Goal: Task Accomplishment & Management: Manage account settings

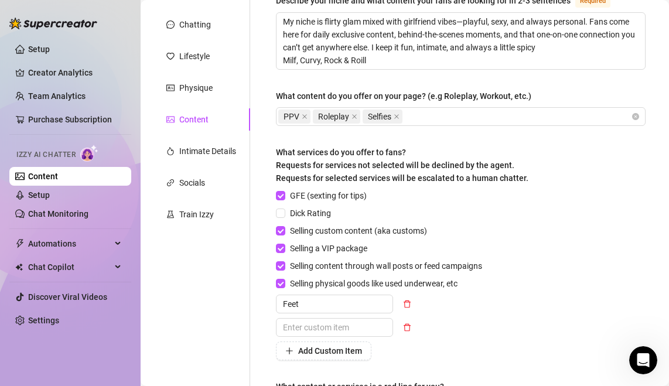
scroll to position [265, 0]
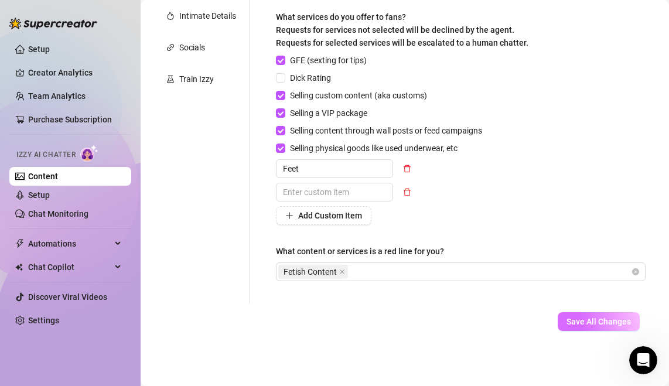
click at [591, 326] on span "Save All Changes" at bounding box center [598, 321] width 64 height 9
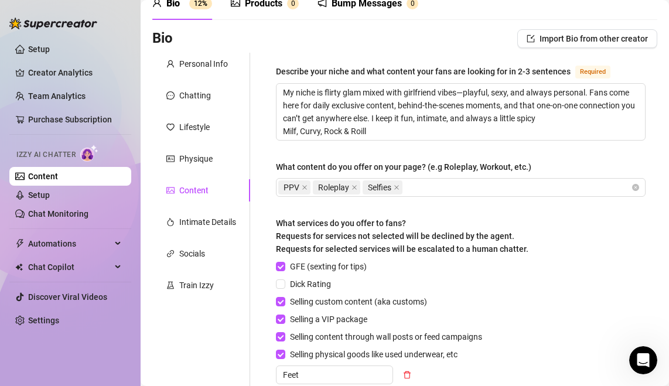
scroll to position [56, 0]
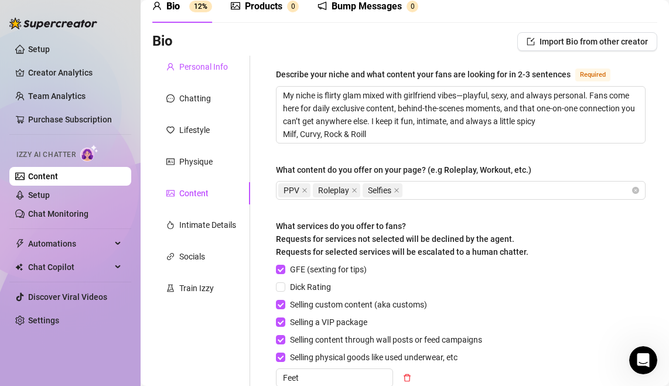
click at [189, 71] on div "Personal Info" at bounding box center [203, 66] width 49 height 13
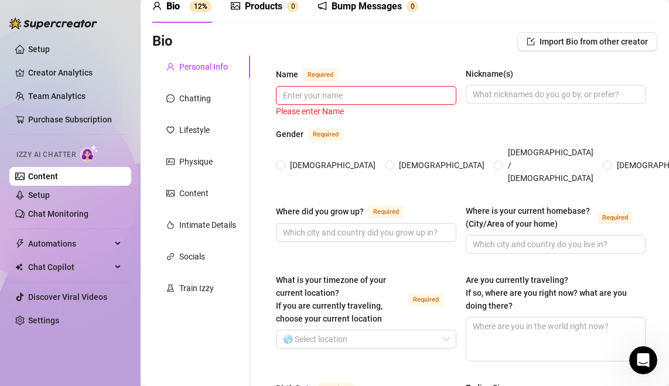
click at [326, 97] on input "Name Required" at bounding box center [365, 95] width 164 height 13
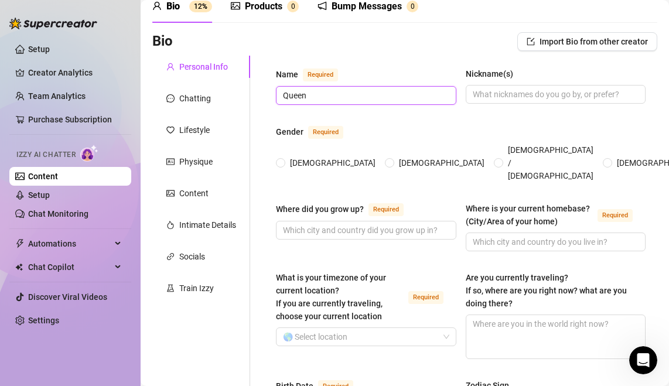
click at [347, 89] on input "Queen" at bounding box center [365, 95] width 164 height 13
type input "Queen Kazz"
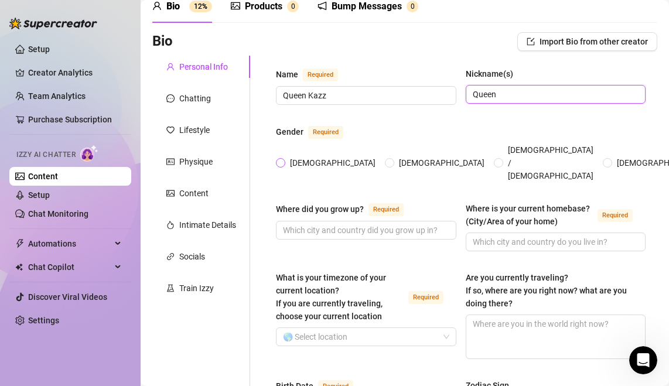
type input "Queen"
click at [286, 156] on span "[DEMOGRAPHIC_DATA]" at bounding box center [332, 162] width 95 height 13
click at [283, 160] on input "[DEMOGRAPHIC_DATA]" at bounding box center [281, 164] width 5 height 8
radio input "true"
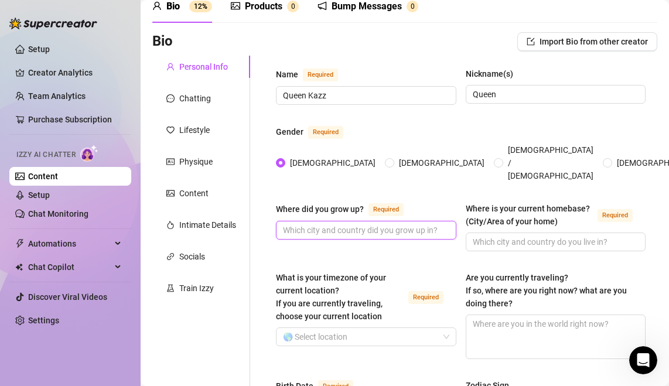
click at [337, 224] on input "Where did you grow up? Required" at bounding box center [365, 230] width 164 height 13
type input "[GEOGRAPHIC_DATA]"
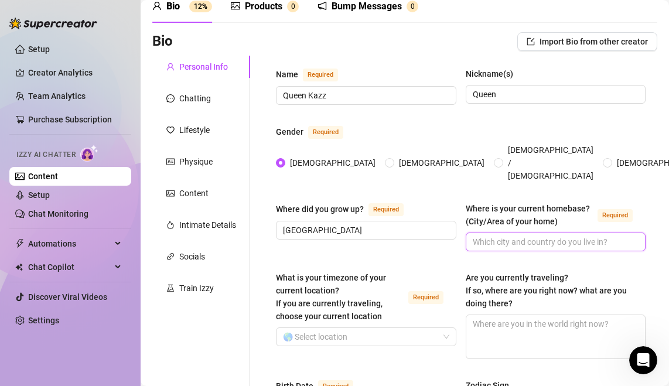
click at [518, 235] on input "Where is your current homebase? (City/Area of your home) Required" at bounding box center [554, 241] width 164 height 13
type input "[GEOGRAPHIC_DATA]"
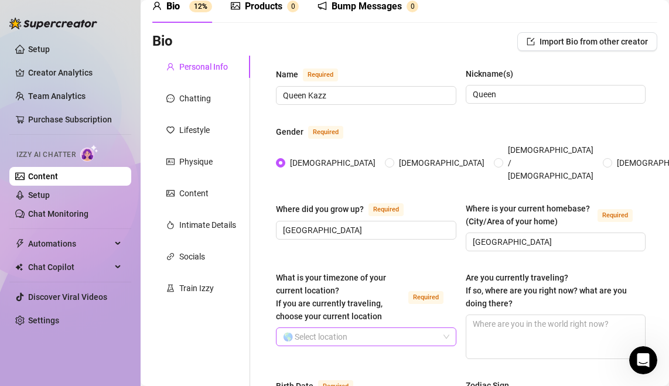
click at [396, 328] on input "What is your timezone of your current location? If you are currently traveling,…" at bounding box center [361, 337] width 156 height 18
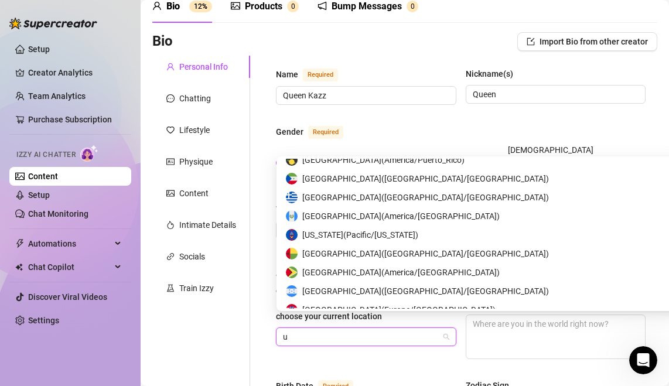
type input "un"
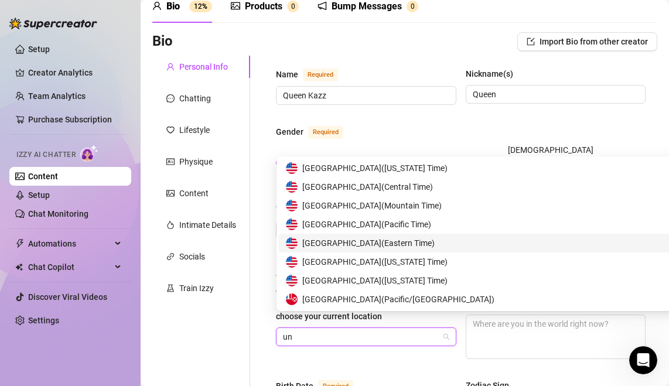
click at [430, 239] on span "United States of America ( Eastern Time )" at bounding box center [368, 243] width 132 height 13
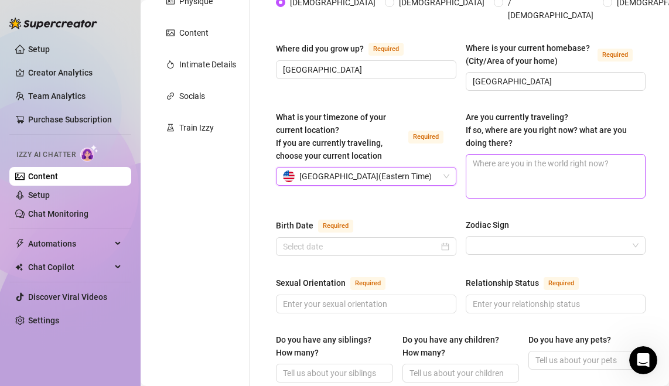
scroll to position [231, 0]
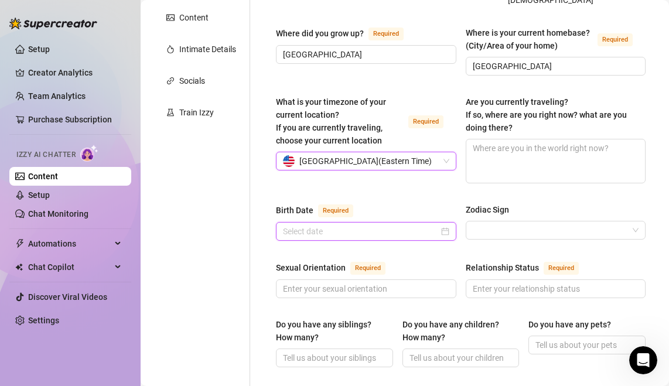
click at [368, 225] on input "Birth Date Required" at bounding box center [361, 231] width 156 height 13
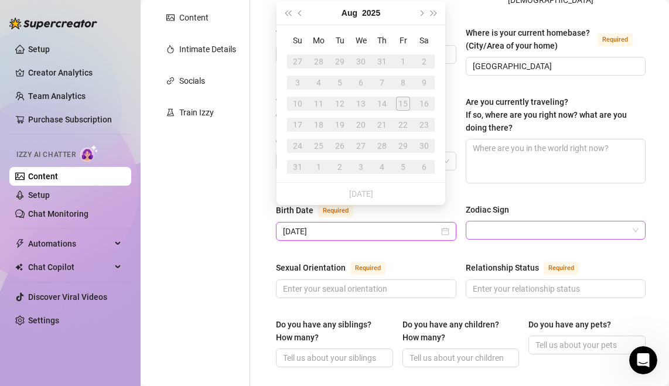
type input "[DATE]"
click at [543, 221] on input "Zodiac Sign" at bounding box center [550, 230] width 156 height 18
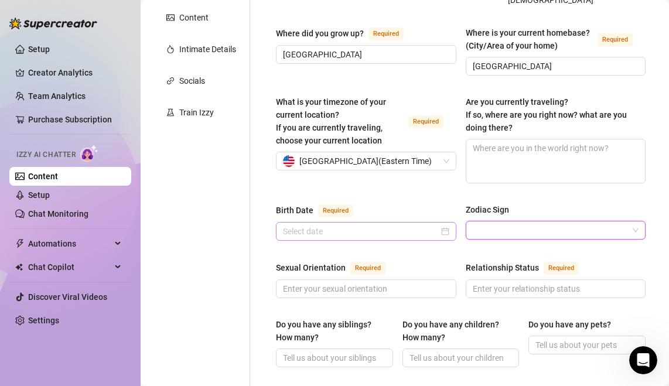
click at [443, 225] on div at bounding box center [366, 231] width 166 height 13
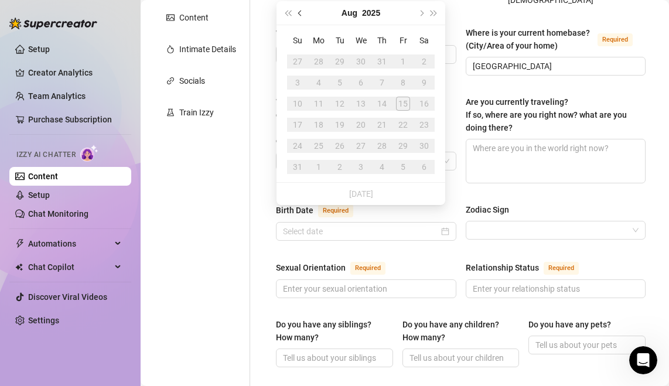
click at [300, 14] on span "Previous month (PageUp)" at bounding box center [301, 13] width 6 height 6
click at [300, 15] on span "Previous month (PageUp)" at bounding box center [301, 13] width 6 height 6
click at [367, 12] on button "2025" at bounding box center [370, 12] width 18 height 23
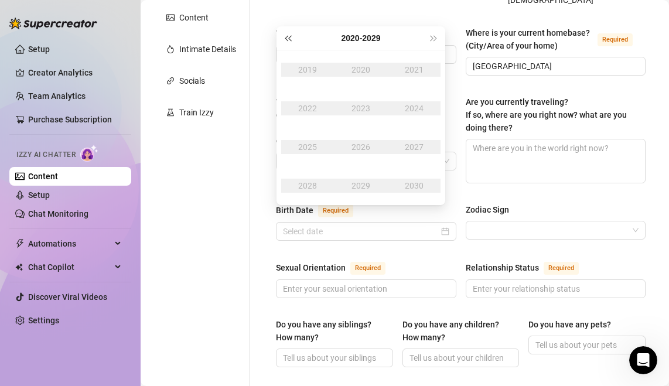
click at [288, 40] on span "Last year (Control + left)" at bounding box center [288, 38] width 6 height 6
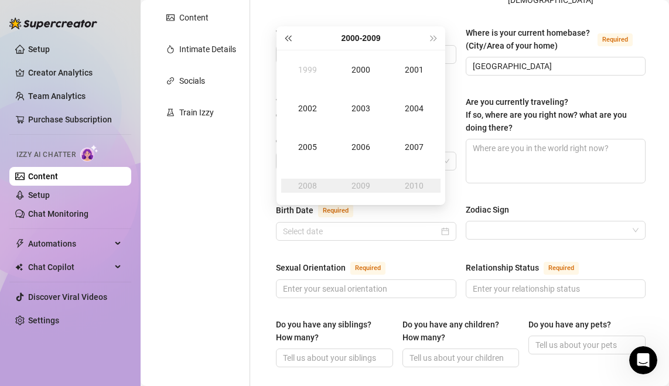
click at [288, 40] on span "Last year (Control + left)" at bounding box center [288, 38] width 6 height 6
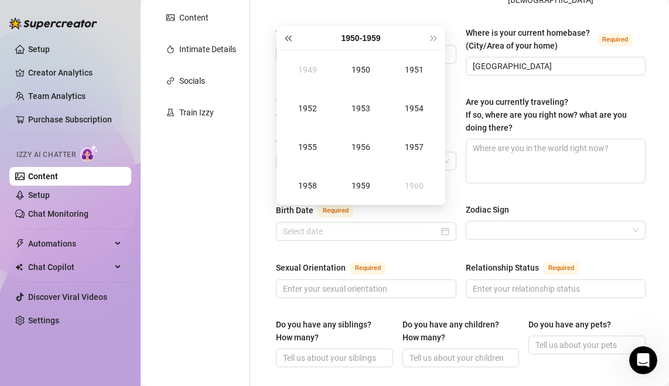
click at [288, 40] on span "Last year (Control + left)" at bounding box center [288, 38] width 6 height 6
type input "[DATE]"
click at [431, 43] on button "Next year (Control + right)" at bounding box center [433, 37] width 13 height 23
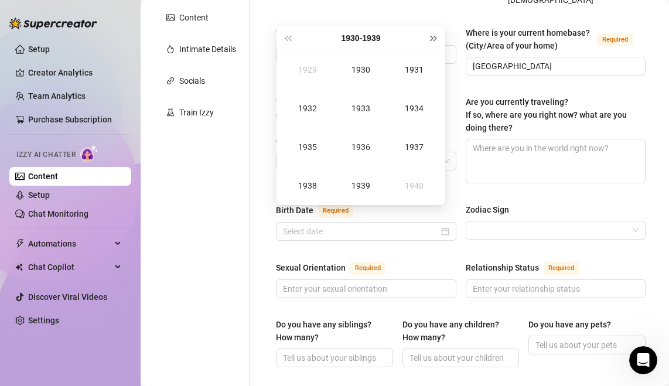
click at [431, 43] on button "Next year (Control + right)" at bounding box center [433, 37] width 13 height 23
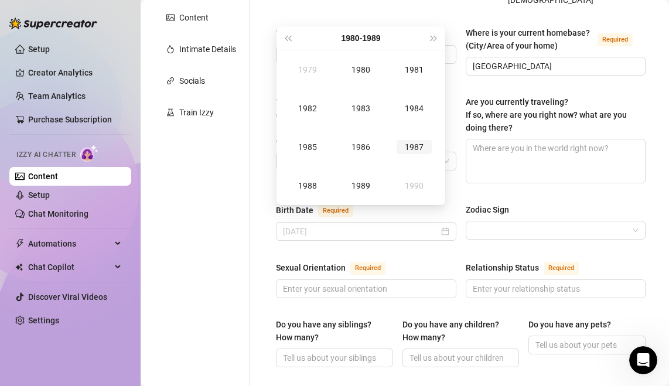
click at [413, 136] on td "1987" at bounding box center [413, 147] width 53 height 39
click at [415, 183] on div "Dec" at bounding box center [413, 186] width 35 height 14
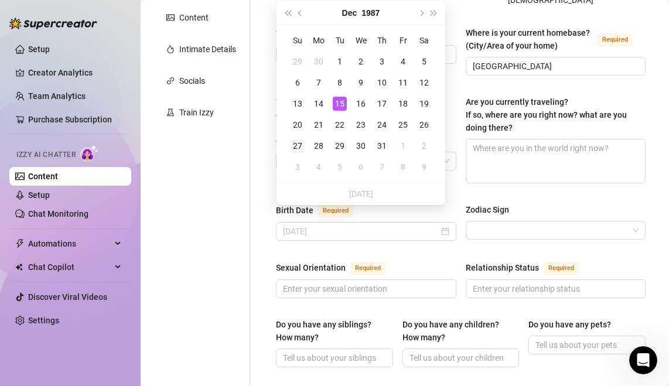
type input "[DATE]"
click at [299, 148] on div "27" at bounding box center [297, 146] width 14 height 14
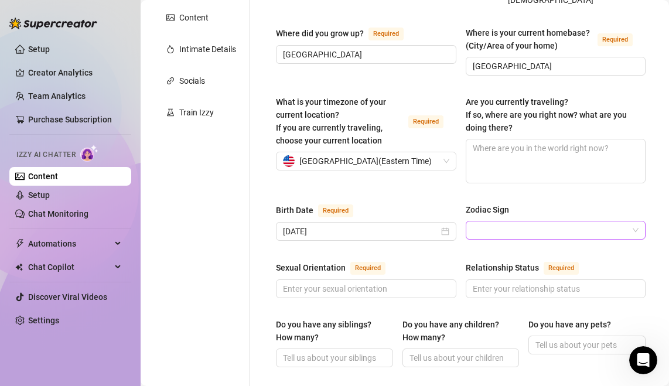
click at [636, 221] on span at bounding box center [555, 230] width 166 height 18
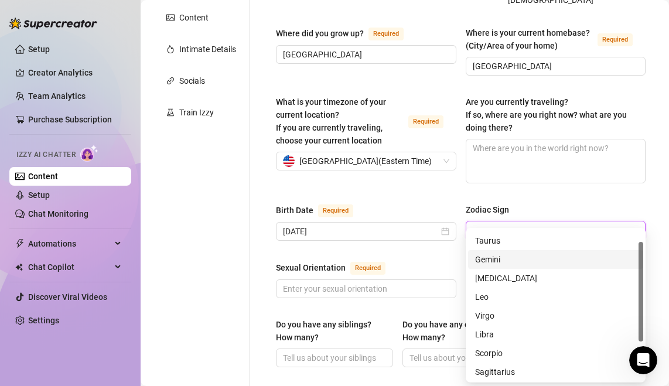
scroll to position [75, 0]
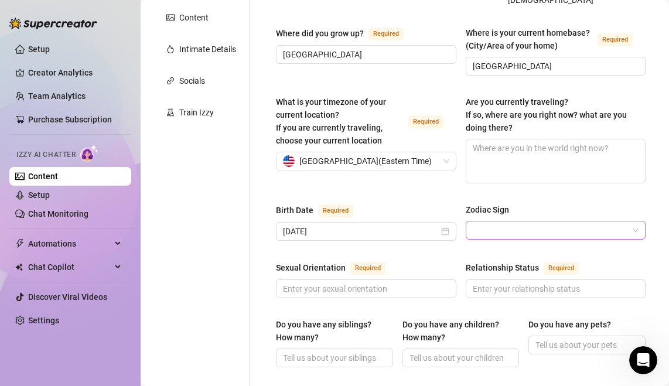
click at [638, 221] on div at bounding box center [555, 230] width 180 height 19
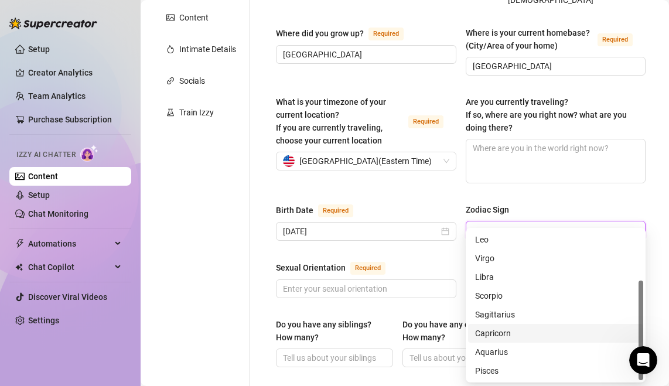
click at [557, 331] on div "Capricorn" at bounding box center [555, 333] width 161 height 13
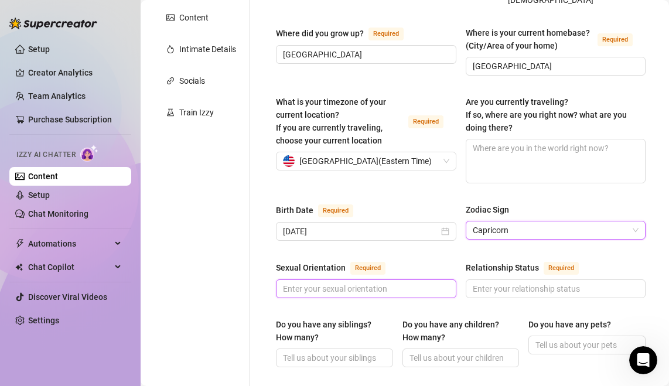
click at [420, 282] on input "Sexual Orientation Required" at bounding box center [365, 288] width 164 height 13
type input "Straight"
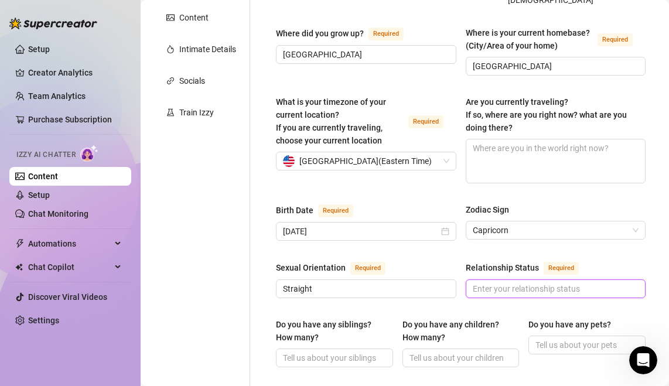
click at [542, 282] on input "Relationship Status Required" at bounding box center [554, 288] width 164 height 13
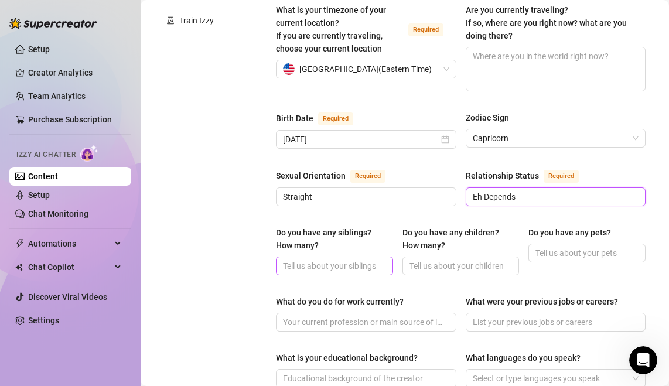
scroll to position [415, 0]
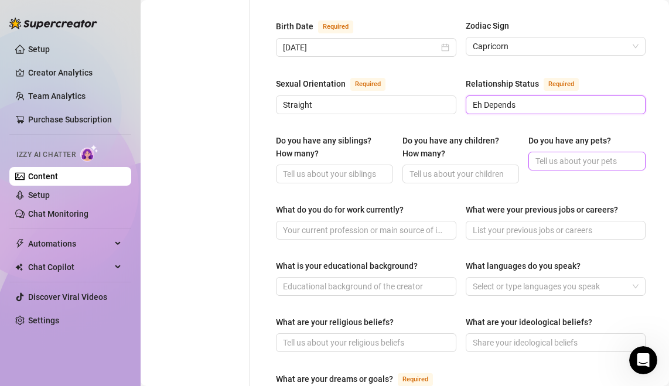
type input "Eh Depends"
click at [561, 155] on input "Do you have any pets?" at bounding box center [585, 161] width 101 height 13
type input "@"
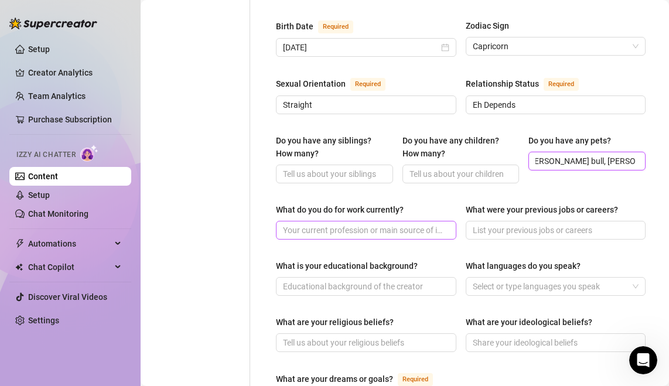
type input "[PERSON_NAME] bull, [PERSON_NAME] Pit bull"
click at [377, 224] on input "What do you do for work currently?" at bounding box center [365, 230] width 164 height 13
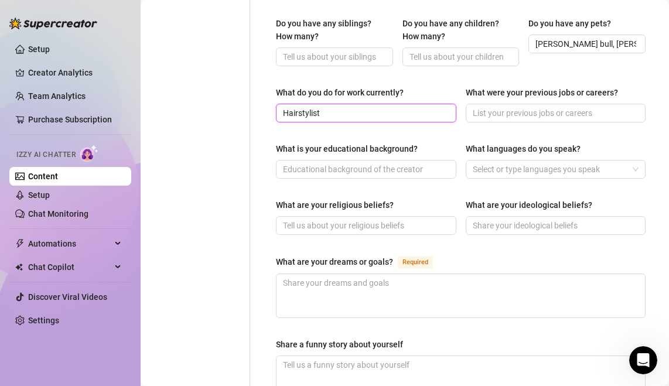
scroll to position [562, 0]
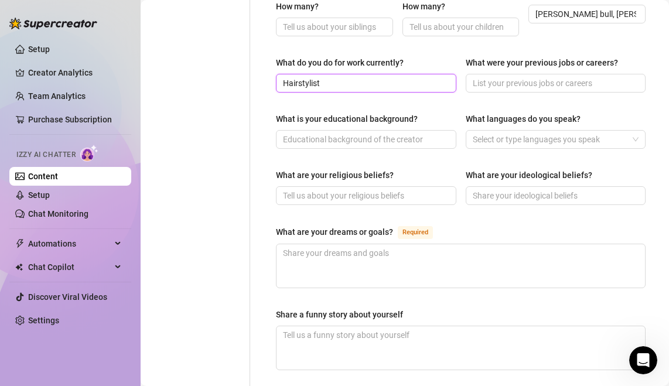
type input "Hairstylist"
click at [657, 134] on main "Content Library Content for Queen Queen (queenkazz) Bio 12% Products 0 Bump Mes…" at bounding box center [405, 48] width 528 height 1221
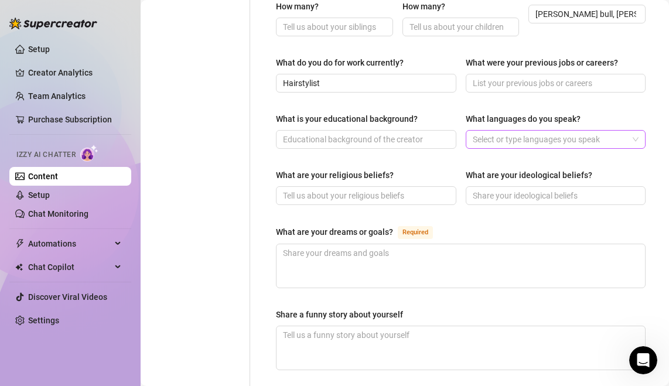
click at [629, 131] on div at bounding box center [549, 139] width 163 height 16
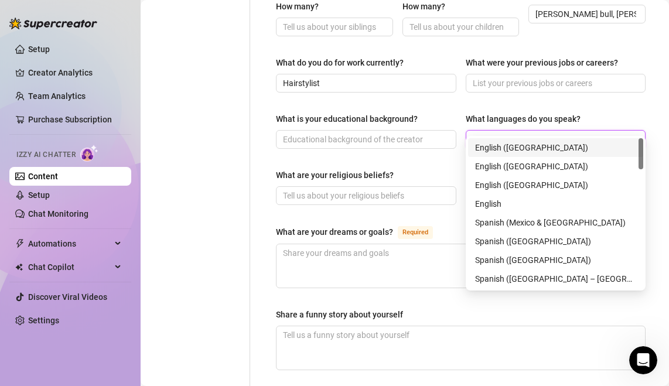
click at [584, 143] on div "English ([GEOGRAPHIC_DATA])" at bounding box center [555, 147] width 161 height 13
click at [361, 169] on div "What are your religious beliefs?" at bounding box center [335, 175] width 118 height 13
click at [361, 189] on input "What are your religious beliefs?" at bounding box center [365, 195] width 164 height 13
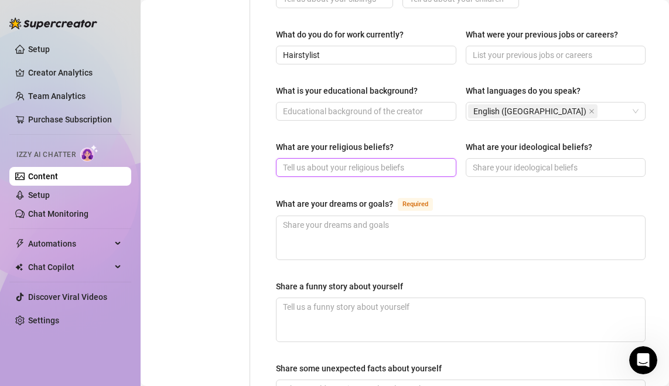
scroll to position [617, 0]
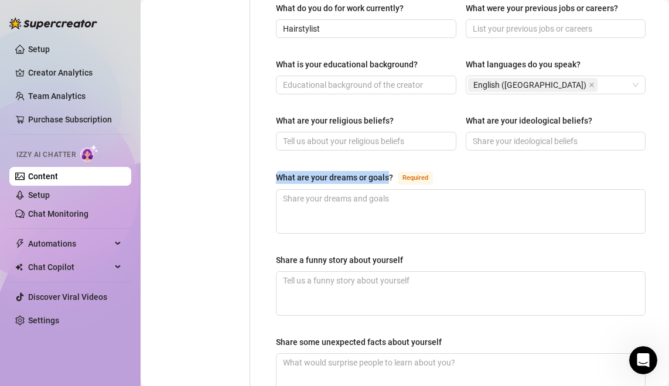
drag, startPoint x: 275, startPoint y: 162, endPoint x: 383, endPoint y: 163, distance: 108.3
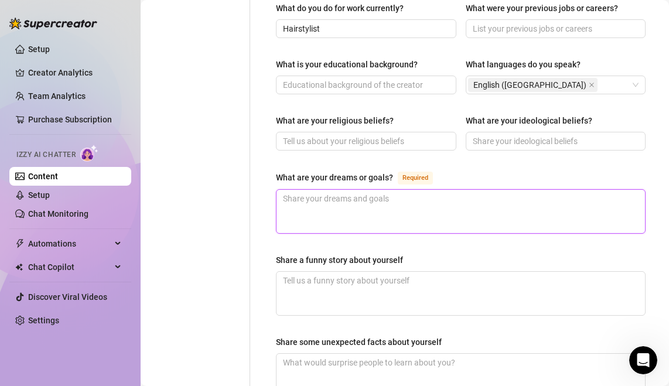
click at [345, 192] on textarea "What are your dreams or goals? Required" at bounding box center [460, 211] width 368 height 43
type textarea "O"
type textarea "Ow"
type textarea "Own"
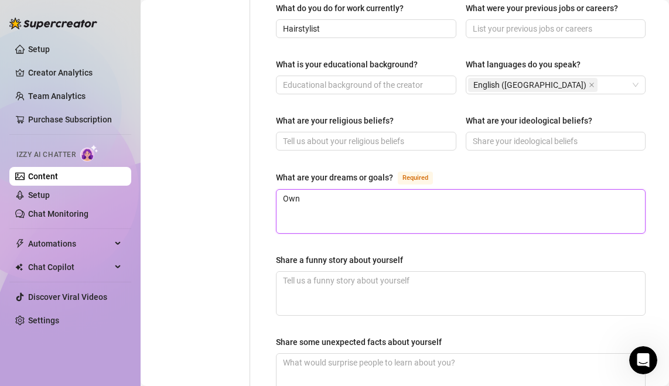
type textarea "Own a"
type textarea "Own a j"
type textarea "Own a jh"
type textarea "Own a jho"
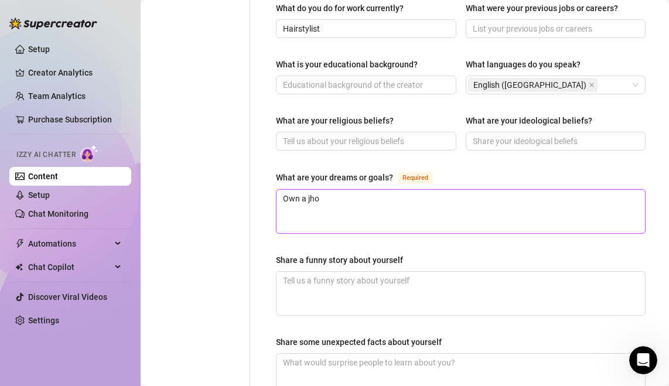
type textarea "Own a jhom"
type textarea "Own a jho"
type textarea "Own a jh"
type textarea "Own a j"
type textarea "Own a"
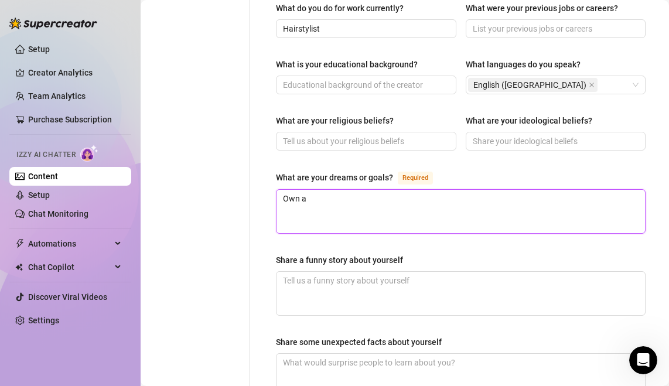
type textarea "Own a"
type textarea "Own a h"
type textarea "Own a ho"
type textarea "Own a hom"
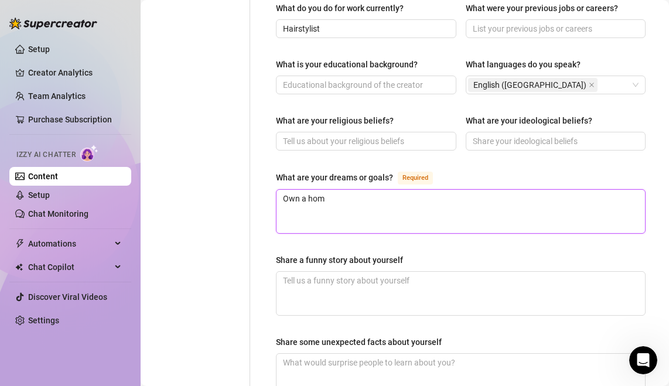
type textarea "Own a home"
type textarea "Own a home,"
type textarea "Own a home, F"
type textarea "Own a home, Fi"
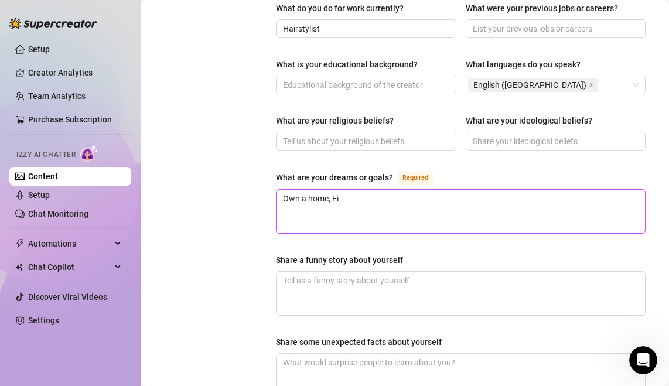
type textarea "Own a home, Fin"
type textarea "Own a home, Fina"
type textarea "Own a home, [PERSON_NAME]"
type textarea "Own a home, Financ"
type textarea "Own a home, Financi"
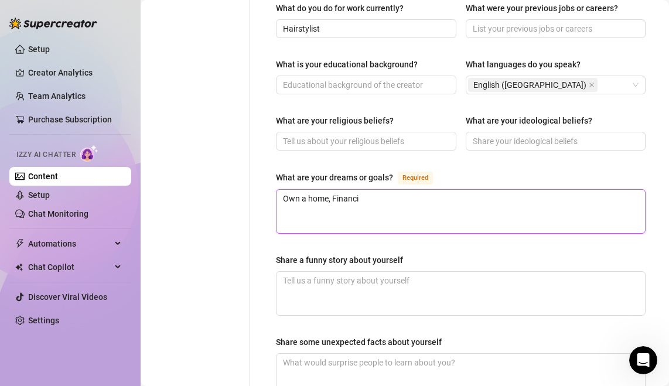
type textarea "Own a home, Financia"
type textarea "Own a home, Financial"
type textarea "Own a home, Financiall"
type textarea "Own a home, Financially"
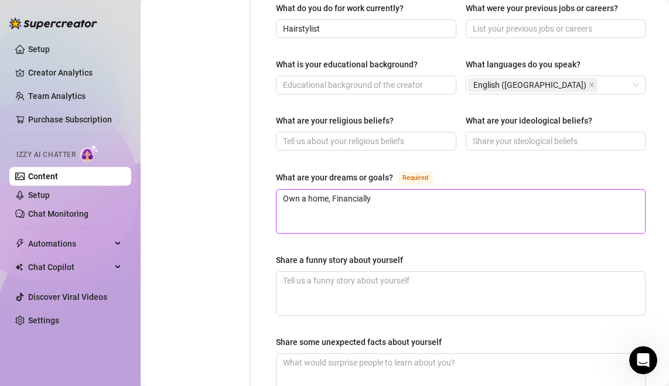
type textarea "Own a home, Financially b"
type textarea "Own a home, Financially be"
type textarea "Own a home, Financially be c"
type textarea "Own a home, Financially be co"
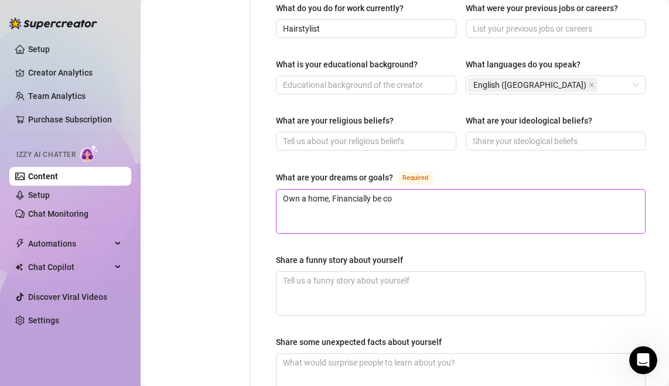
type textarea "Own a home, Financially be com"
type textarea "Own a home, Financially be comf"
type textarea "Own a home, Financially be comfo"
type textarea "Own a home, Financially be comfor"
type textarea "Own a home, Financially be comfort"
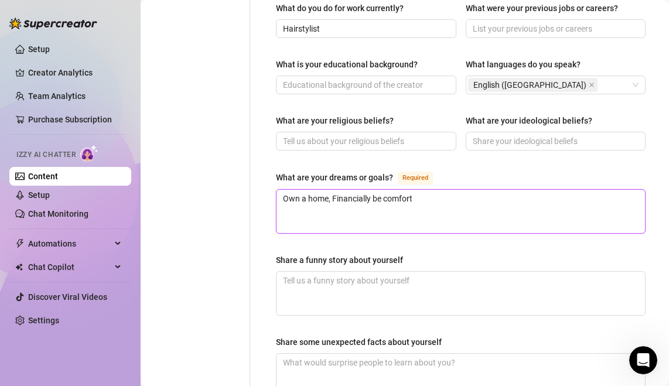
type textarea "Own a home, Financially be comforta"
type textarea "Own a home, Financially be comfortab"
type textarea "Own a home, Financially be comfortabl"
type textarea "Own a home, Financially be comfortable"
type textarea "Own a home, Financially be comfortable."
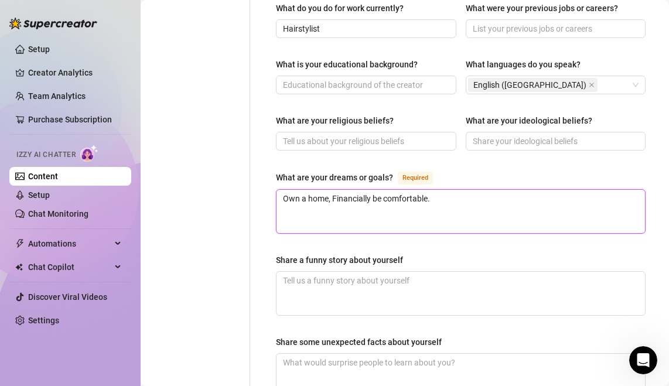
type textarea "Own a home, Financially be comfortable."
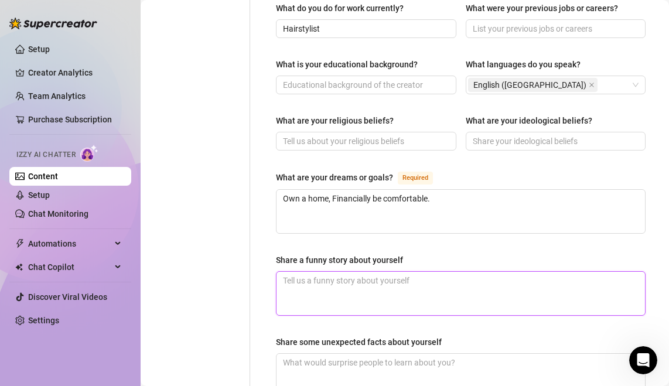
click at [359, 278] on textarea "Share a funny story about yourself" at bounding box center [460, 293] width 368 height 43
paste textarea "So the other day I was feeling cute, decided to take some spicy pics… and of co…"
type textarea "So the other day I was feeling cute, decided to take some spicy pics… and of co…"
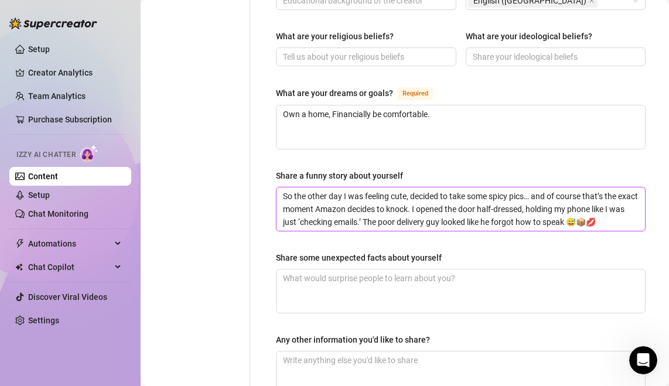
scroll to position [701, 0]
type textarea "So the other day I was feeling cute, decided to take some spicy pics… and of co…"
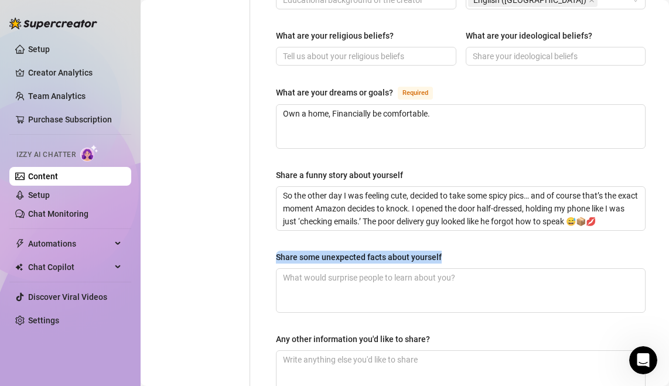
drag, startPoint x: 259, startPoint y: 240, endPoint x: 443, endPoint y: 238, distance: 184.4
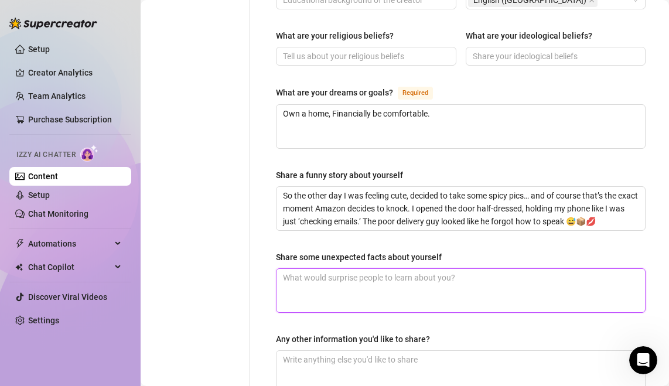
click at [406, 294] on textarea "Share some unexpected facts about yourself" at bounding box center [460, 290] width 368 height 43
type textarea "I"
type textarea "I'"
type textarea "I' m"
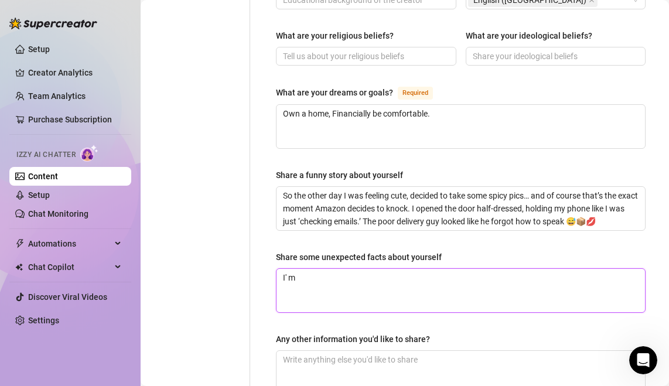
type textarea "I'"
type textarea "I'm"
type textarea "I'm A"
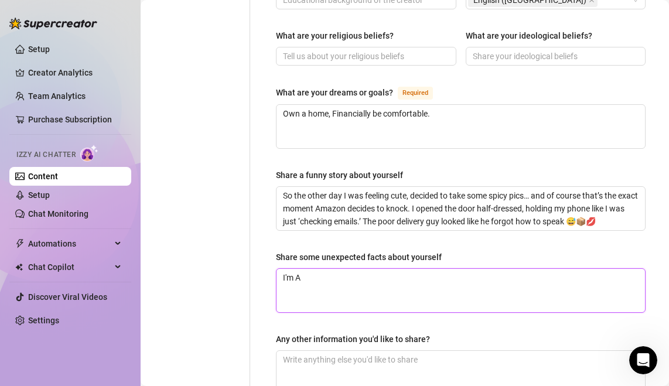
type textarea "I'm A"
type textarea "I'm A M"
type textarea "I'm A MI"
type textarea "I'm A MIL"
type textarea "I'm A MILF"
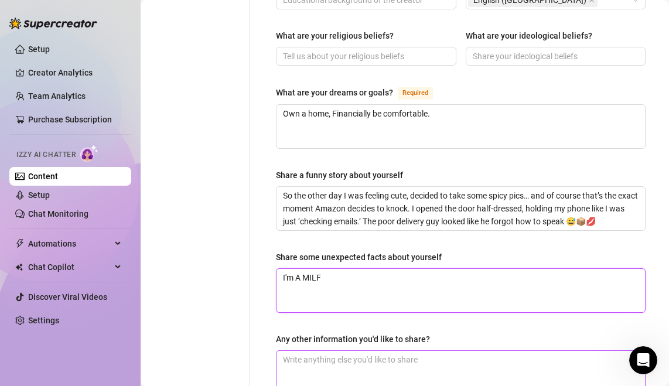
scroll to position [771, 0]
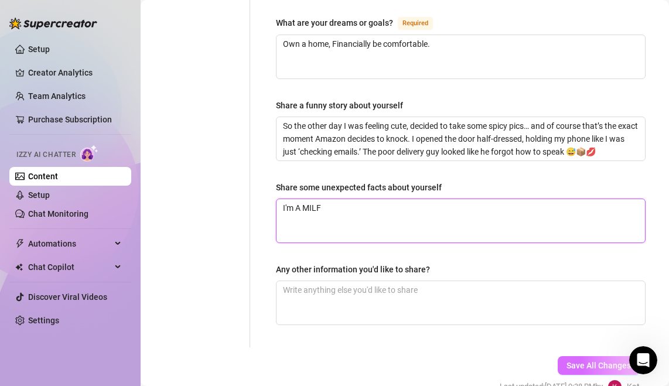
type textarea "I'm A MILF"
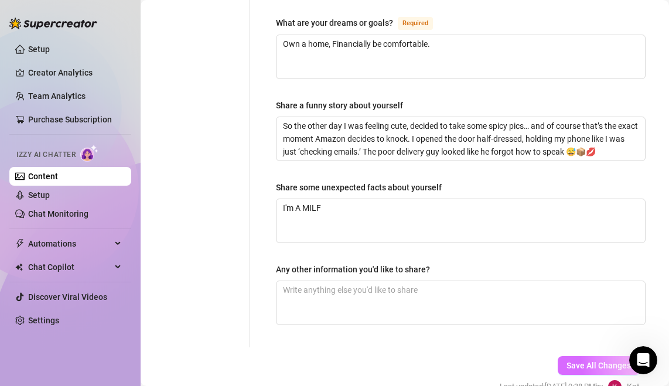
click at [602, 361] on span "Save All Changes" at bounding box center [598, 365] width 64 height 9
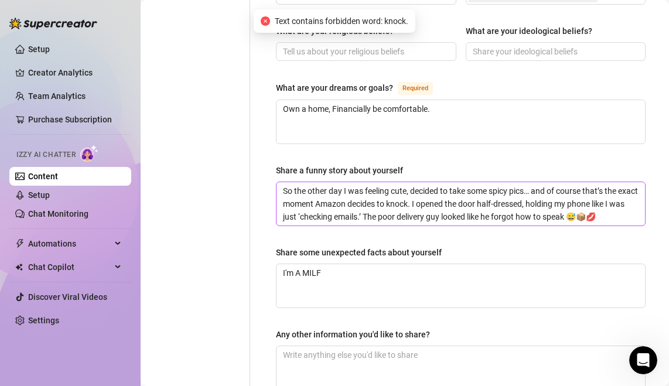
scroll to position [704, 0]
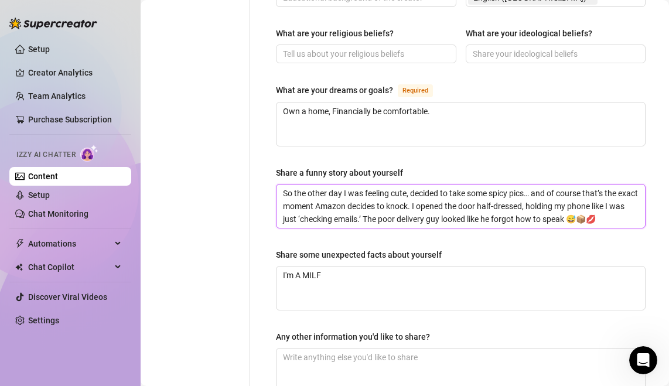
click at [427, 187] on textarea "So the other day I was feeling cute, decided to take some spicy pics… and of co…" at bounding box center [460, 205] width 368 height 43
type textarea "So the other day I was feeling cute, decided to take some spicy pics… and of co…"
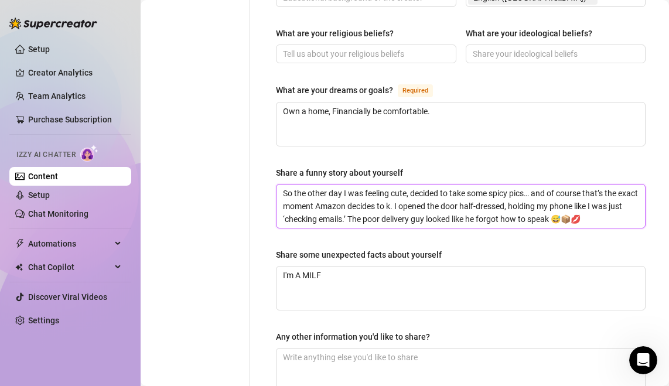
type textarea "So the other day I was feeling cute, decided to take some spicy pics… and of co…"
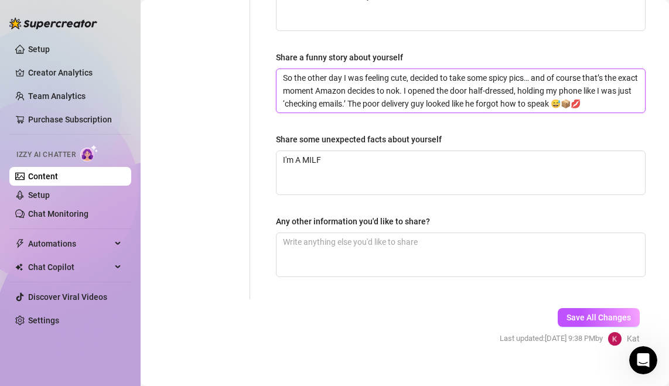
scroll to position [818, 0]
type textarea "So the other day I was feeling cute, decided to take some spicy pics… and of co…"
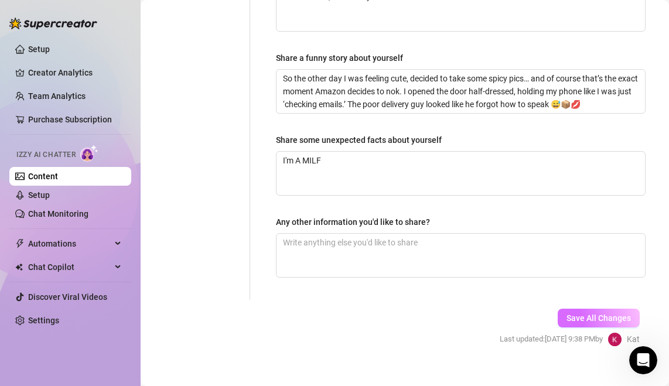
click at [585, 313] on span "Save All Changes" at bounding box center [598, 317] width 64 height 9
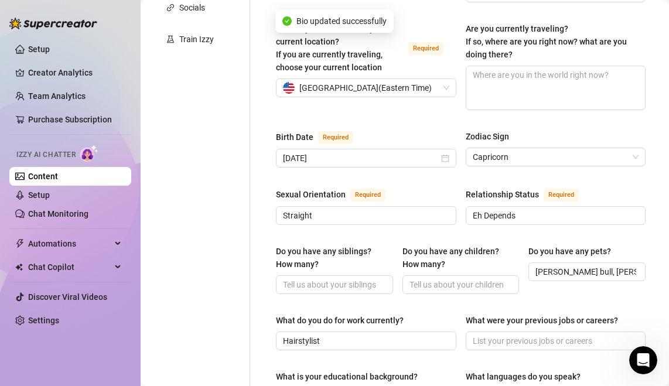
scroll to position [0, 0]
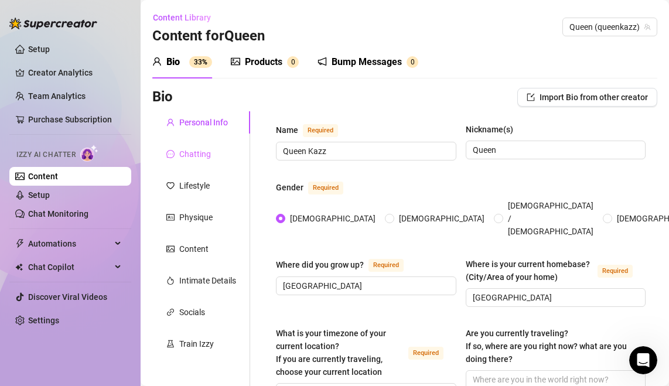
click at [217, 157] on div "Chatting" at bounding box center [201, 154] width 98 height 22
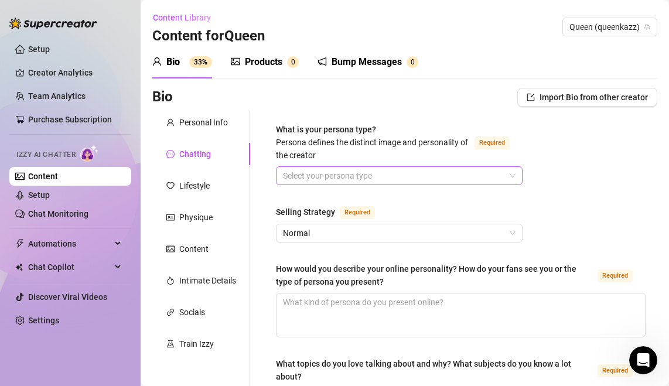
click at [501, 173] on input "What is your persona type? [PERSON_NAME] defines the distinct image and persona…" at bounding box center [394, 176] width 222 height 18
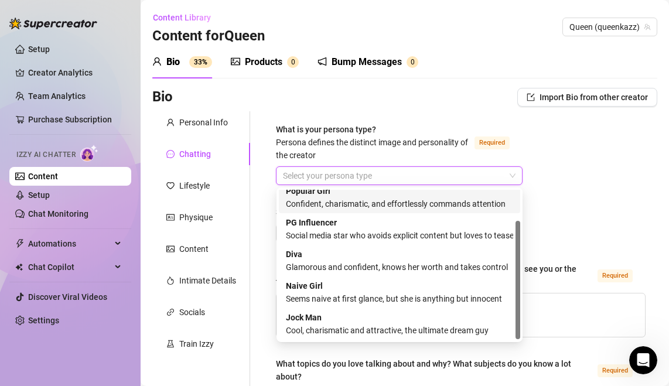
scroll to position [39, 0]
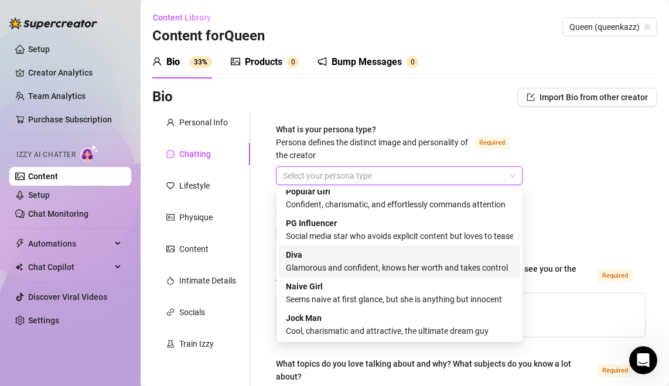
click at [440, 261] on div "Glamorous and confident, knows her worth and takes control" at bounding box center [399, 267] width 227 height 13
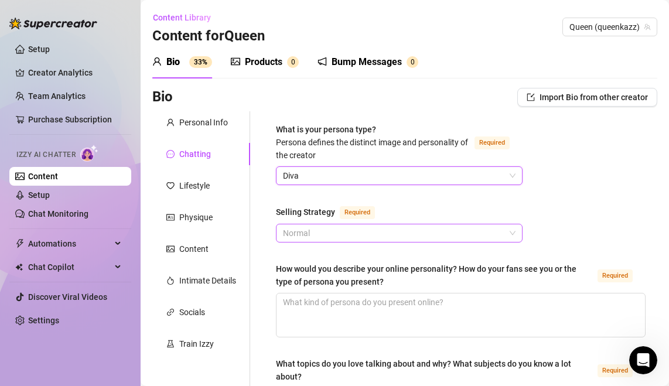
click at [507, 228] on span "Normal" at bounding box center [399, 233] width 232 height 18
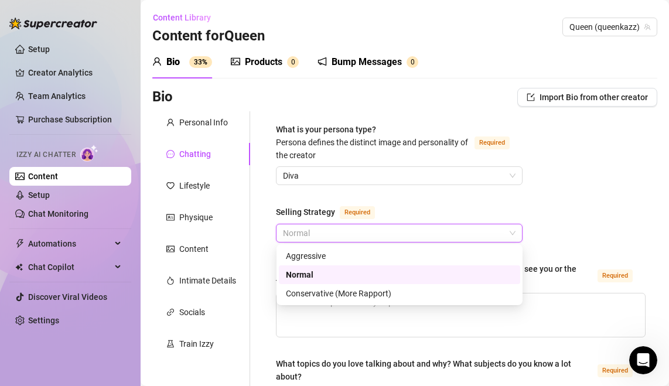
click at [323, 273] on div "Normal" at bounding box center [399, 274] width 227 height 13
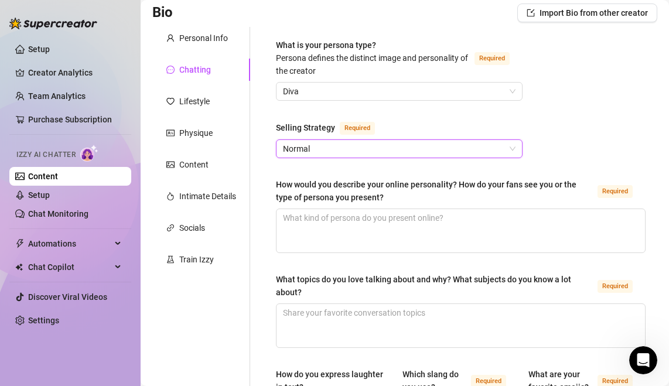
scroll to position [90, 0]
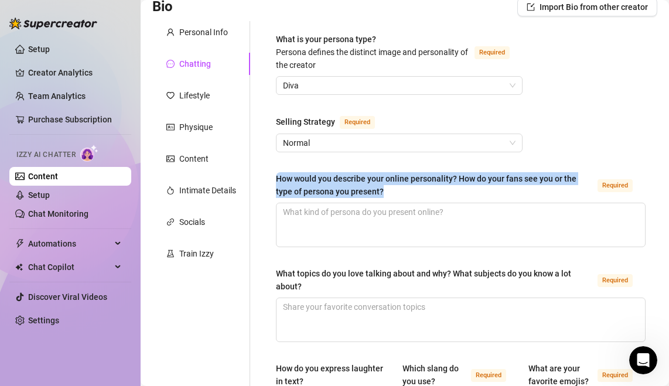
drag, startPoint x: 375, startPoint y: 195, endPoint x: 275, endPoint y: 178, distance: 101.5
copy div "How would you describe your online personality? How do your fans see you or the…"
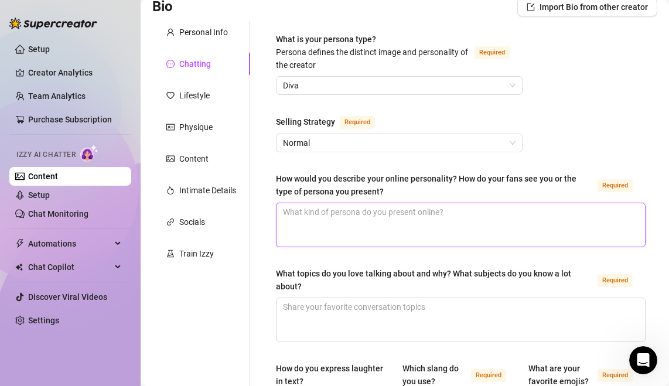
click at [468, 229] on textarea "How would you describe your online personality? How do your fans see you or the…" at bounding box center [460, 224] width 368 height 43
paste textarea "“My online personality is playful, flirty, and down-to-earth with a touch of gl…"
type textarea "“My online personality is playful, flirty, and down-to-earth with a touch of gl…"
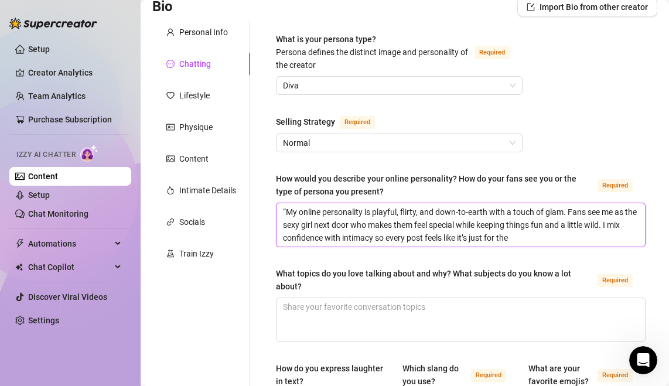
type textarea "“My online personality is playful, flirty, and down-to-earth with a touch of gl…"
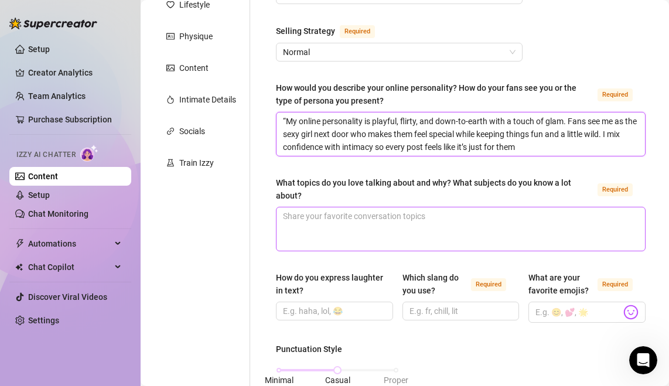
scroll to position [185, 0]
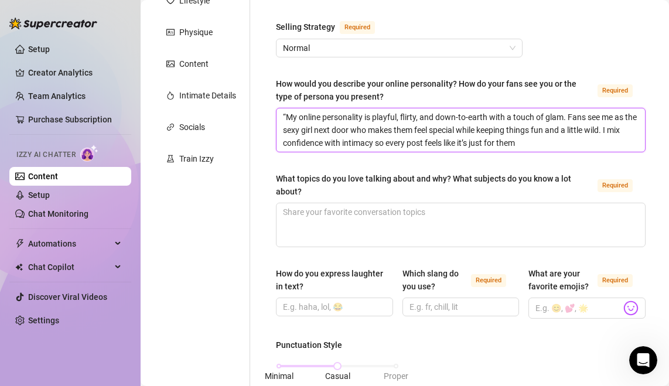
type textarea "“My online personality is playful, flirty, and down-to-earth with a touch of gl…"
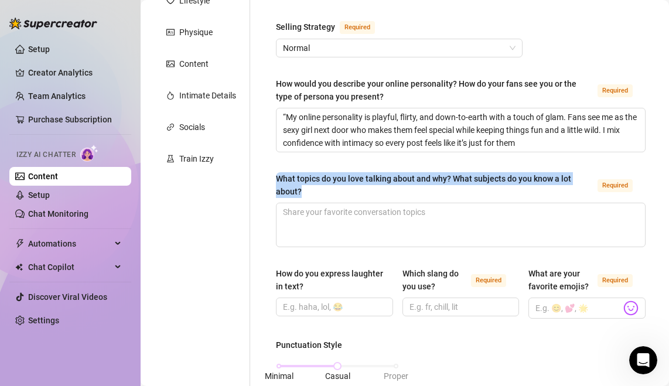
drag, startPoint x: 331, startPoint y: 190, endPoint x: 258, endPoint y: 172, distance: 75.4
copy div "What topics do you love talking about and why? What subjects do you know a lot …"
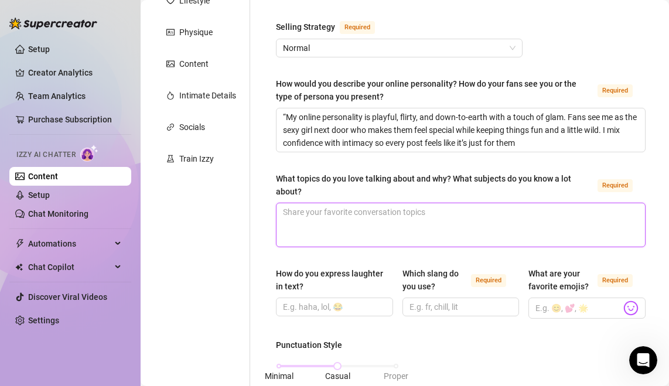
click at [439, 239] on textarea "What topics do you love talking about and why? What subjects do you know a lot …" at bounding box center [460, 224] width 368 height 43
paste textarea "I love talking about weed and music because that’s my vibe—chill, fun, and real…"
type textarea "I love talking about weed and music because that’s my vibe—chill, fun, and real…"
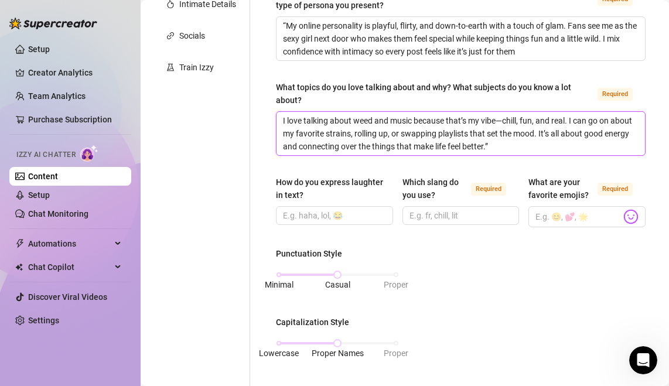
scroll to position [277, 0]
type textarea "I love talking about weed and music because that’s my vibe—chill, fun, and real…"
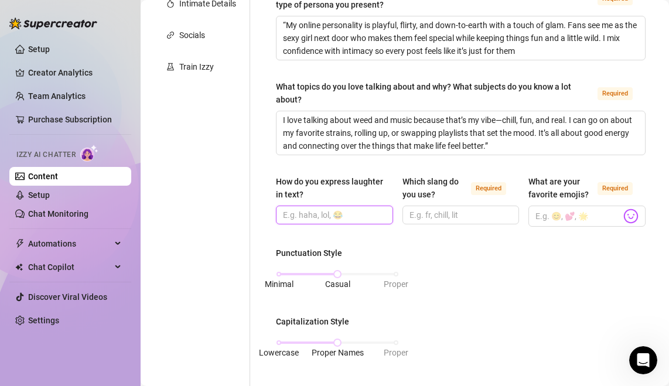
click at [352, 214] on input "How do you express laughter in text?" at bounding box center [333, 214] width 101 height 13
type input "Lol"
click at [460, 213] on input "Which slang do you use? Required" at bounding box center [459, 214] width 101 height 13
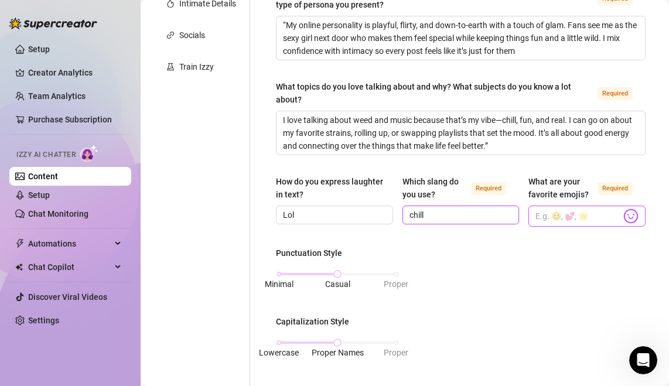
type input "chill"
click at [590, 216] on input "What are your favorite emojis? Required" at bounding box center [577, 215] width 85 height 15
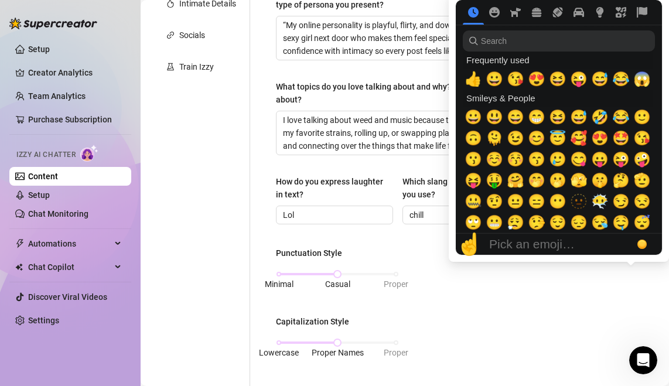
click at [639, 234] on div "☝️ Pick an emoji…" at bounding box center [558, 244] width 206 height 21
click at [633, 234] on div "☝️ Pick an emoji…" at bounding box center [558, 244] width 206 height 21
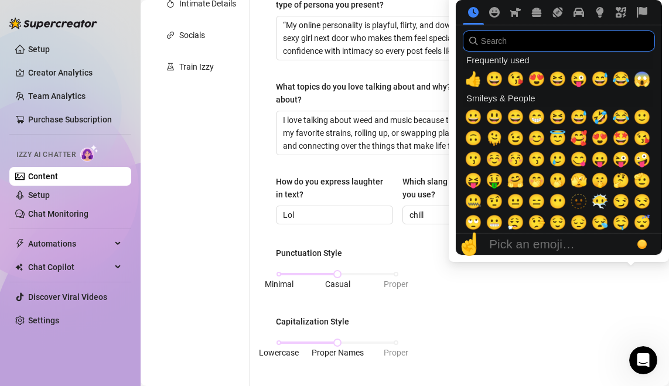
click at [551, 35] on input "search" at bounding box center [559, 40] width 192 height 21
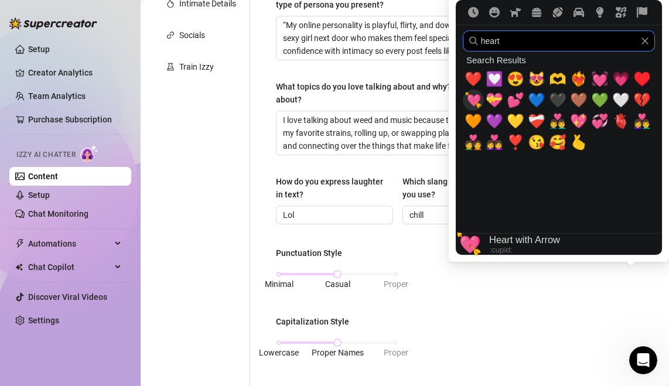
type input "heart"
click at [470, 102] on span "💘" at bounding box center [473, 100] width 18 height 16
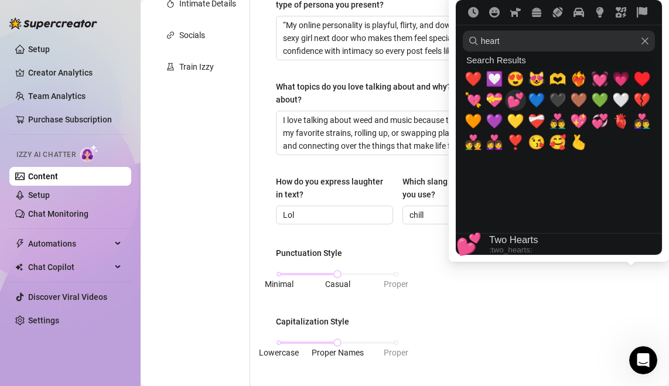
click at [522, 105] on div "💕" at bounding box center [515, 100] width 21 height 21
click at [577, 81] on span "❤️‍🔥" at bounding box center [579, 79] width 18 height 16
click at [578, 77] on span "❤️‍🔥" at bounding box center [579, 79] width 18 height 16
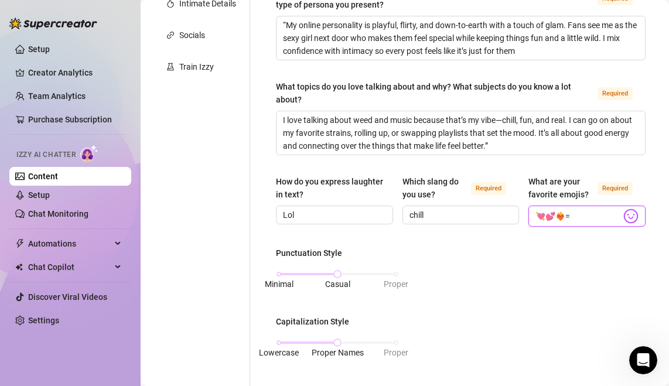
type input "💘💕❤️‍🔥"
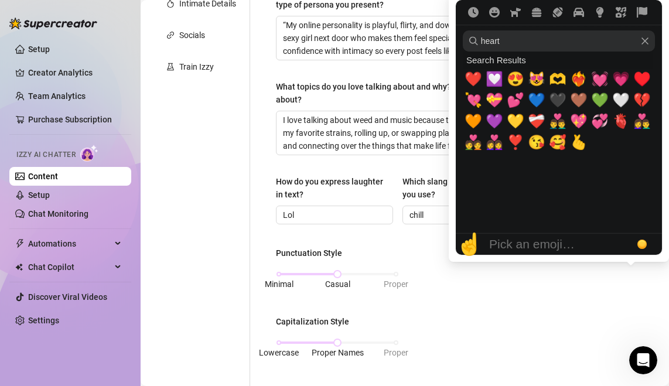
click at [625, 234] on div "☝️ Pick an emoji…" at bounding box center [558, 244] width 206 height 21
click at [642, 42] on icon "Clear" at bounding box center [645, 41] width 8 height 8
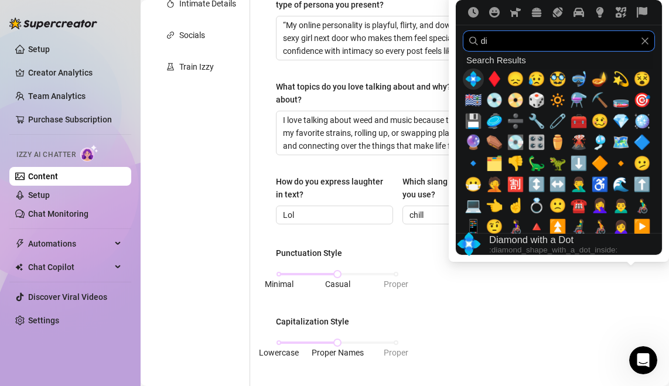
type input "d"
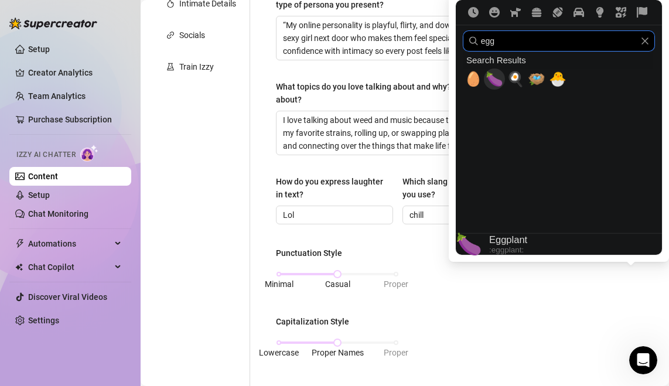
type input "egg"
click at [497, 84] on span "🍆" at bounding box center [494, 79] width 18 height 16
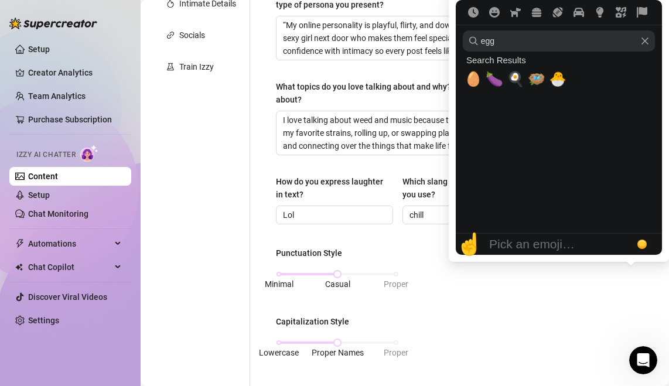
type input "💘💕❤️‍🔥🍆"
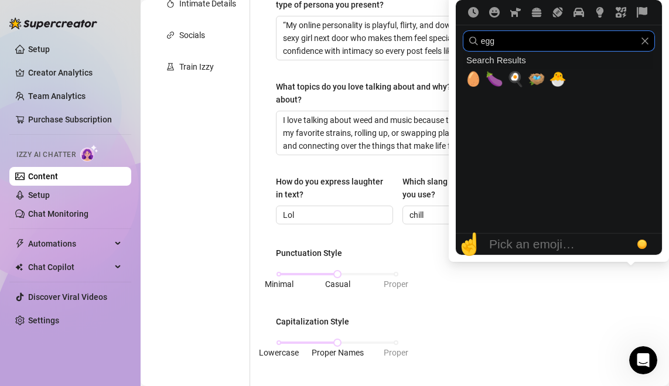
click at [650, 43] on input "egg" at bounding box center [559, 40] width 192 height 21
click at [644, 39] on icon "Clear" at bounding box center [645, 41] width 8 height 8
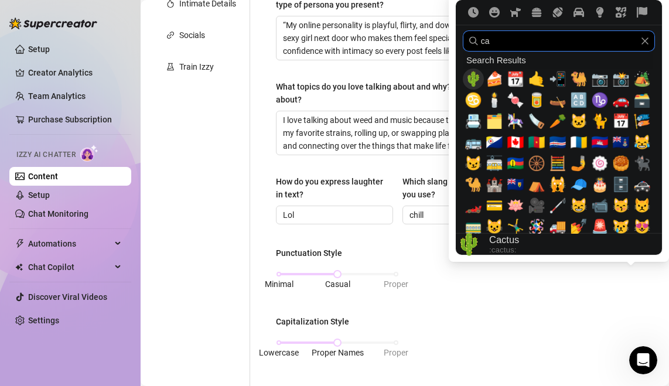
type input "cat"
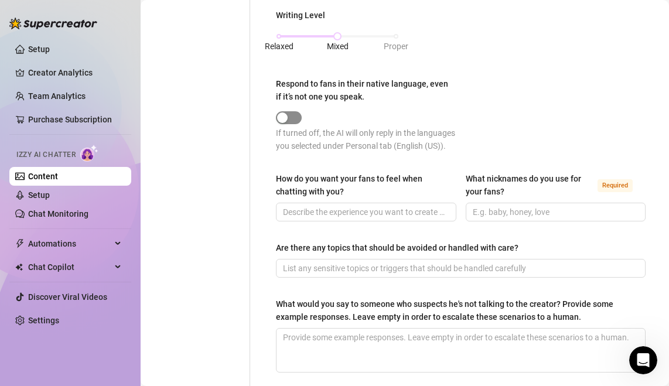
scroll to position [658, 0]
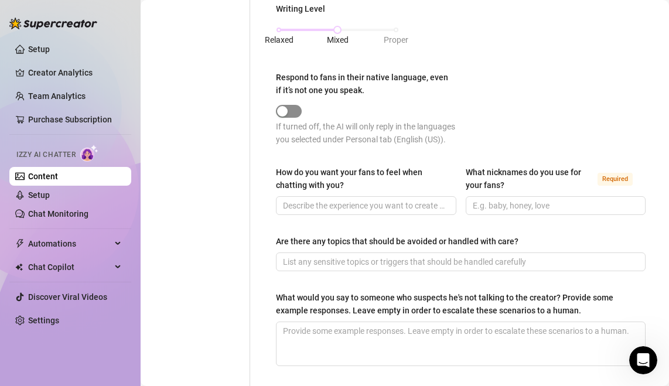
click at [296, 107] on span "button" at bounding box center [289, 111] width 26 height 13
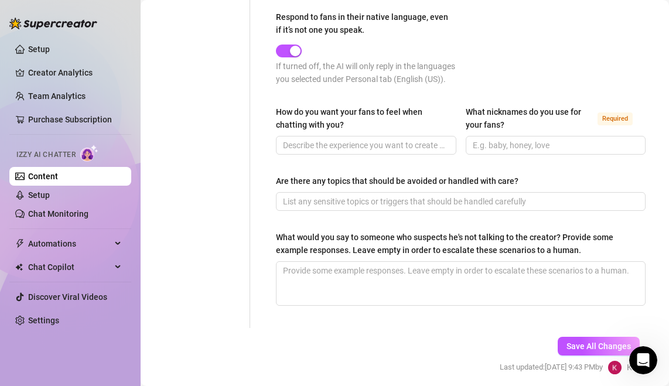
scroll to position [719, 0]
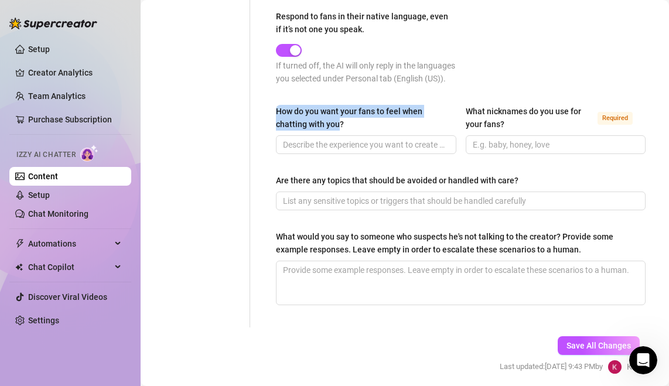
drag, startPoint x: 275, startPoint y: 110, endPoint x: 339, endPoint y: 128, distance: 66.9
copy div "How do you want your fans to feel when chatting with you"
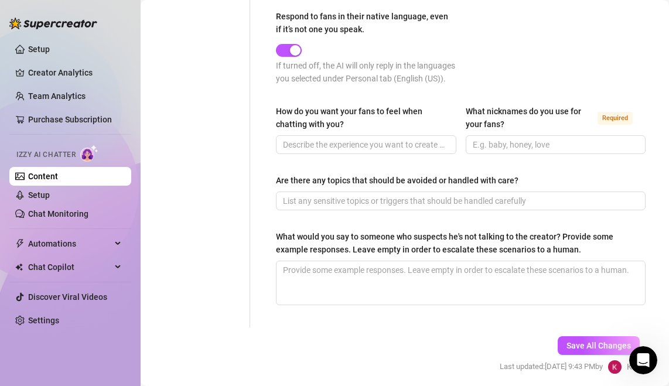
click at [393, 154] on div "How do you want your fans to feel when chatting with you? What nicknames do you…" at bounding box center [460, 135] width 369 height 60
click at [399, 142] on input "How do you want your fans to feel when chatting with you?" at bounding box center [365, 144] width 164 height 13
paste input "“I want my fans to feel excited, relaxed, and like they’re talking to someone w…"
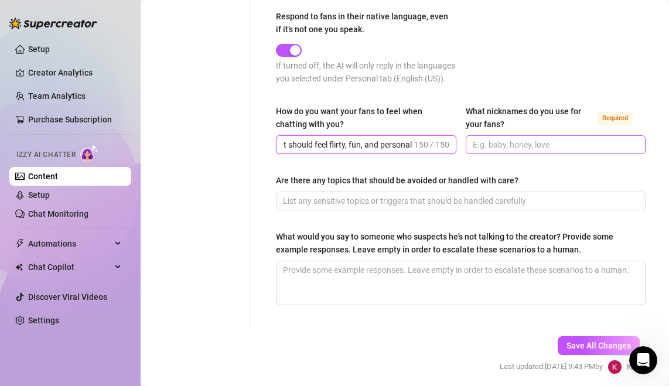
type input "“I want my fans to feel excited, relaxed, and like they’re talking to someone w…"
click at [563, 140] on input "What nicknames do you use for your fans? Required" at bounding box center [554, 144] width 164 height 13
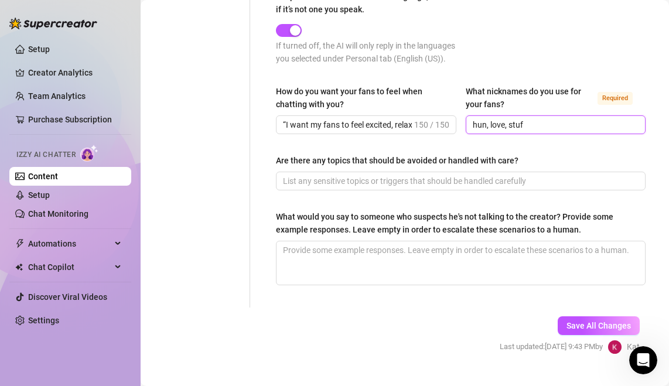
scroll to position [762, 0]
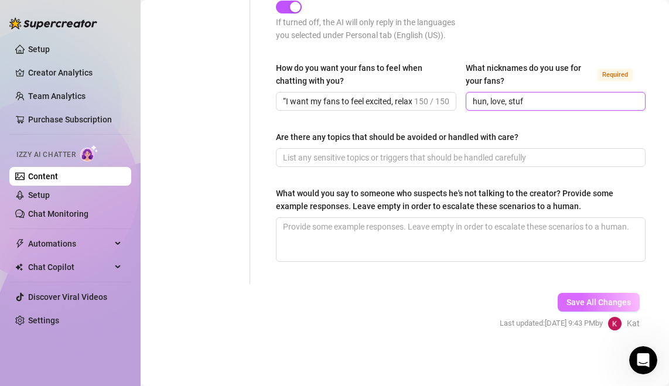
type input "hun, love, stuf"
click at [595, 297] on span "Save All Changes" at bounding box center [598, 301] width 64 height 9
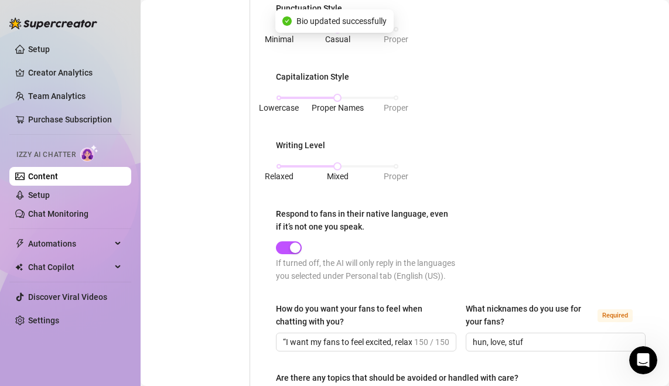
scroll to position [0, 0]
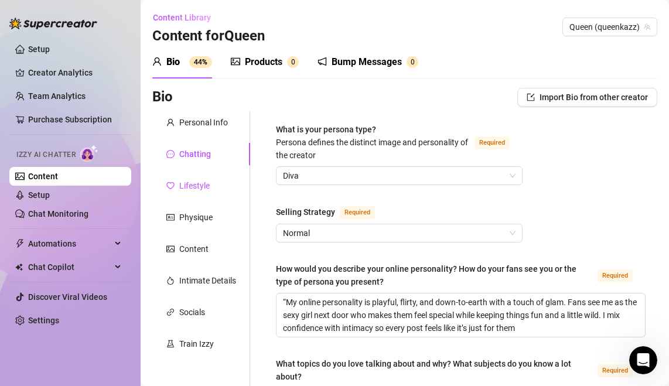
click at [205, 184] on div "Lifestyle" at bounding box center [194, 185] width 30 height 13
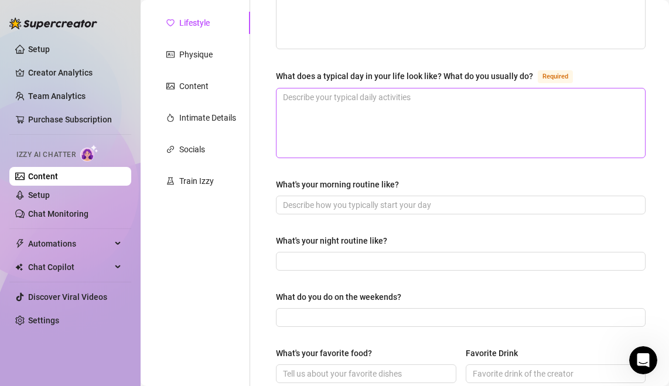
scroll to position [162, 0]
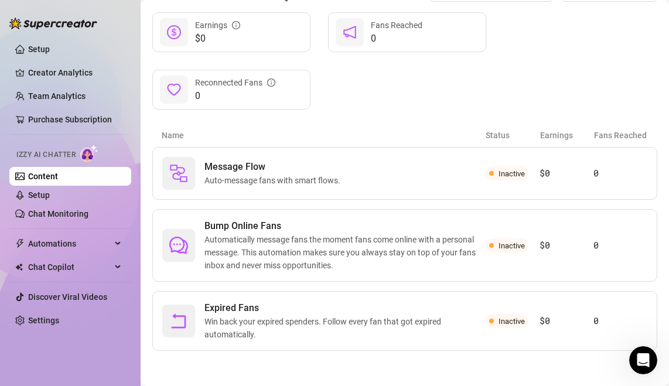
scroll to position [139, 0]
click at [287, 245] on span "Automatically message fans the moment fans come online with a personal message.…" at bounding box center [344, 252] width 281 height 39
